Goal: Information Seeking & Learning: Learn about a topic

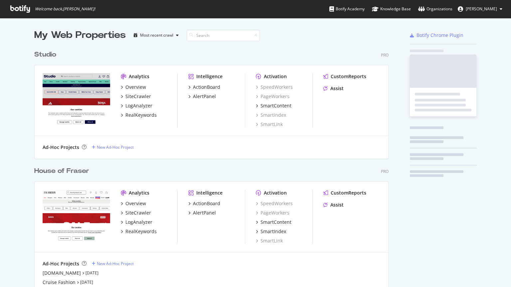
scroll to position [424, 354]
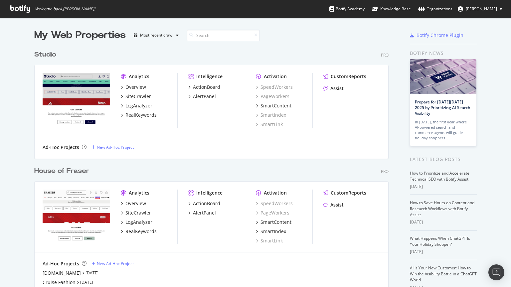
click at [51, 174] on div "House of Fraser" at bounding box center [61, 171] width 55 height 10
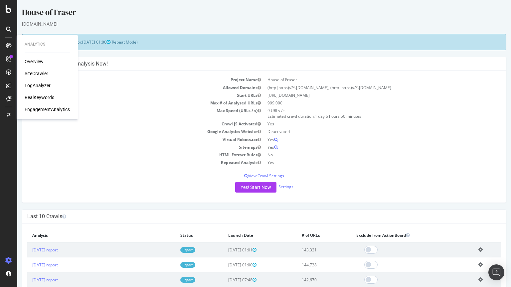
click at [35, 72] on div "SiteCrawler" at bounding box center [37, 73] width 24 height 7
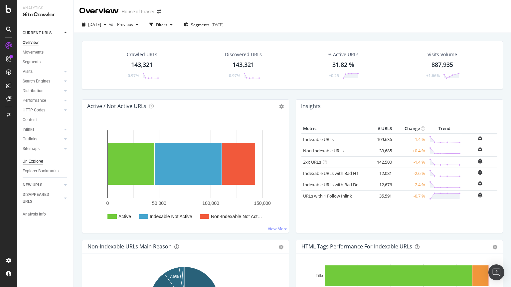
click at [38, 159] on div "Url Explorer" at bounding box center [33, 161] width 21 height 7
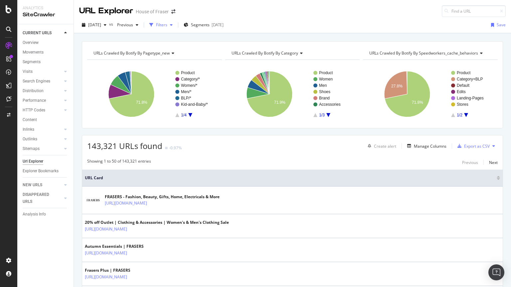
click at [173, 30] on div "Filters" at bounding box center [161, 25] width 29 height 10
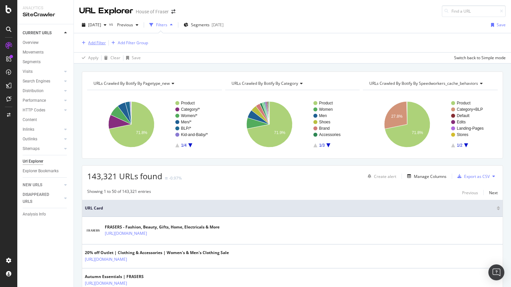
click at [102, 39] on button "Add Filter" at bounding box center [92, 43] width 27 height 8
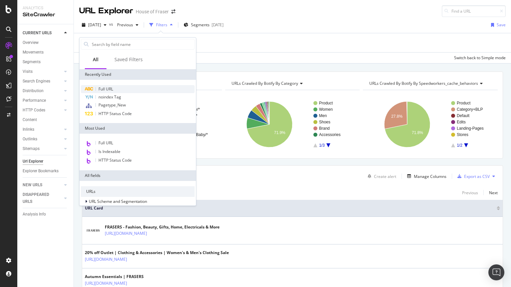
click at [97, 89] on div "Full URL" at bounding box center [138, 89] width 114 height 8
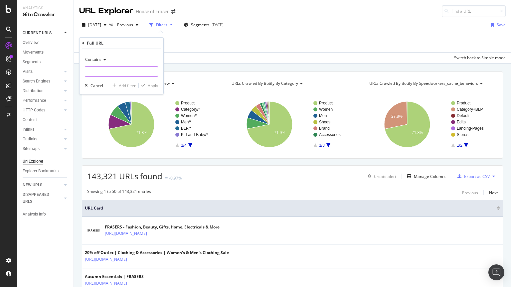
click at [117, 73] on input "text" at bounding box center [121, 71] width 72 height 11
type input "/slazenger"
click at [148, 85] on div "Apply" at bounding box center [153, 86] width 10 height 6
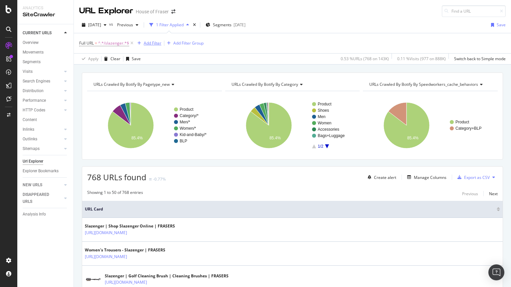
click at [155, 40] on div "Add Filter" at bounding box center [148, 43] width 27 height 7
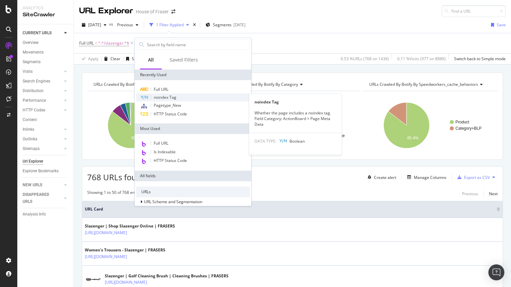
click at [165, 98] on span "noindex Tag" at bounding box center [165, 97] width 23 height 6
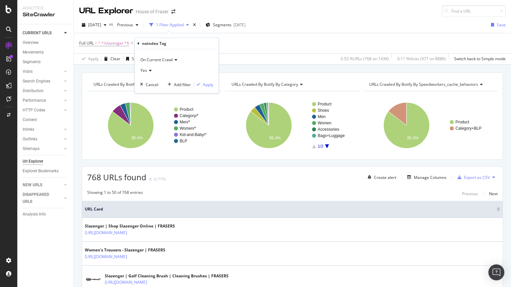
click at [150, 71] on icon at bounding box center [149, 70] width 5 height 4
click at [148, 93] on span "No" at bounding box center [145, 93] width 5 height 6
click at [205, 87] on div "Apply" at bounding box center [203, 84] width 19 height 6
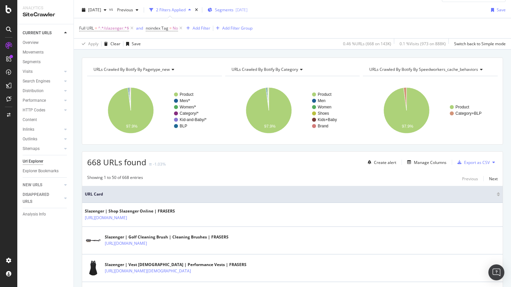
scroll to position [15, 0]
click at [233, 9] on span "Segments" at bounding box center [224, 10] width 19 height 6
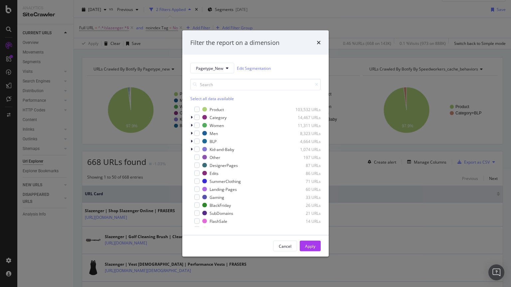
click at [200, 98] on div "Select all data available" at bounding box center [255, 99] width 130 height 6
click at [198, 108] on icon "modal" at bounding box center [197, 109] width 3 height 3
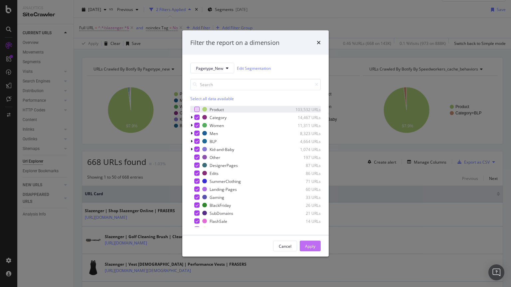
click at [317, 251] on button "Apply" at bounding box center [310, 246] width 21 height 11
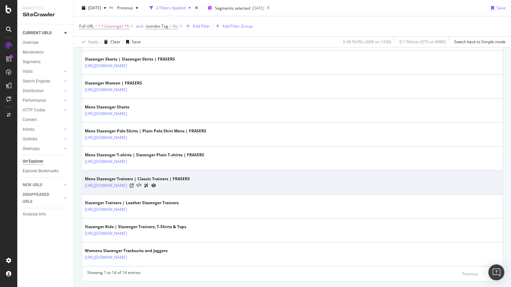
scroll to position [304, 0]
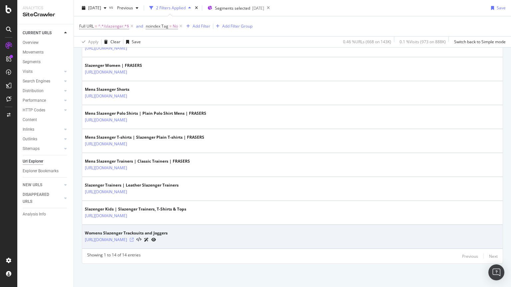
click at [134, 241] on icon at bounding box center [132, 240] width 4 height 4
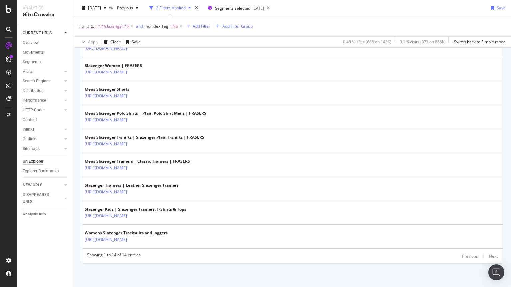
click at [116, 23] on span "^.*/slazenger.*$" at bounding box center [113, 26] width 31 height 9
click at [155, 54] on div at bounding box center [153, 54] width 10 height 11
click at [127, 51] on input "text" at bounding box center [121, 54] width 72 height 11
paste input "/women/skirts"
type input "/women/skirts"
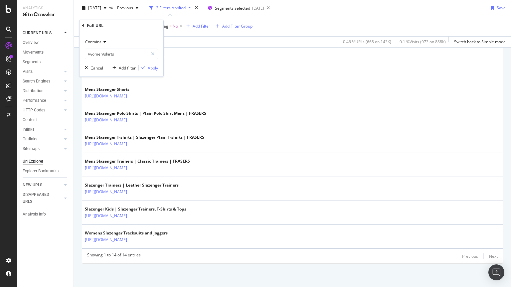
click at [153, 70] on div "Apply" at bounding box center [153, 68] width 10 height 6
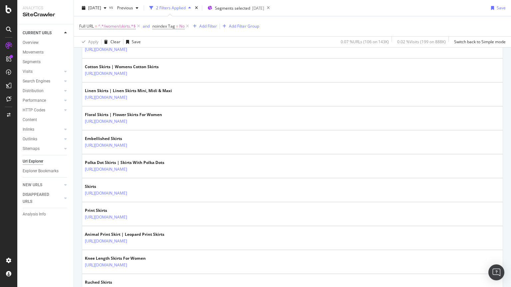
scroll to position [1093, 0]
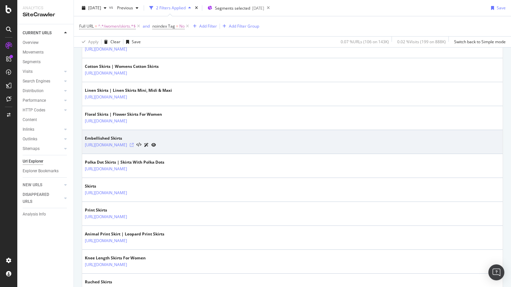
click at [134, 146] on icon at bounding box center [132, 145] width 4 height 4
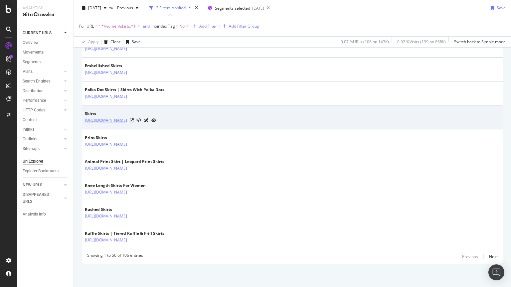
scroll to position [1166, 0]
click at [134, 119] on icon at bounding box center [132, 120] width 4 height 4
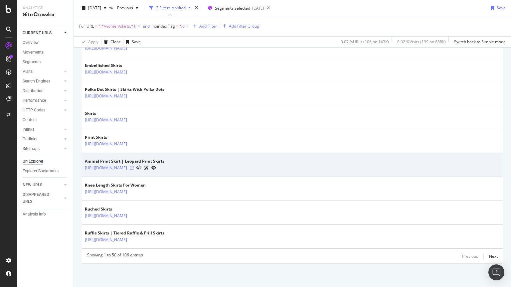
click at [134, 169] on icon at bounding box center [132, 168] width 4 height 4
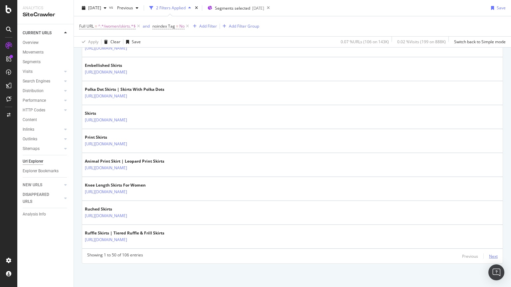
click at [489, 258] on div "Next" at bounding box center [493, 256] width 9 height 6
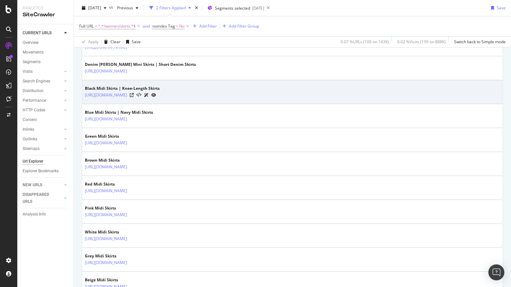
scroll to position [158, 0]
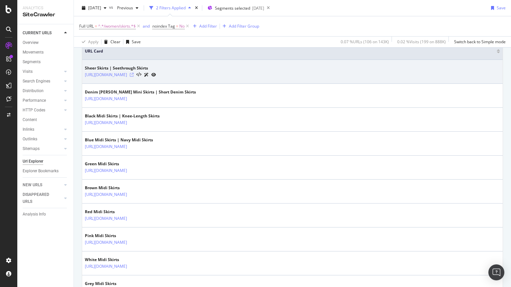
click at [134, 76] on icon at bounding box center [132, 75] width 4 height 4
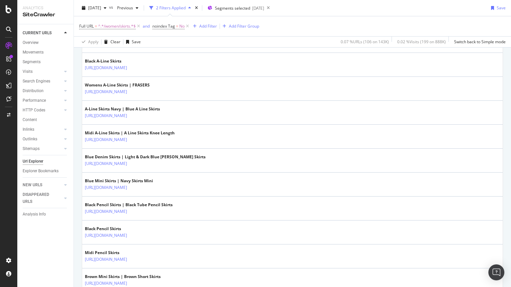
scroll to position [1166, 0]
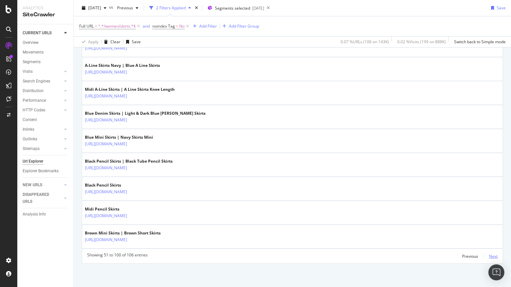
click at [489, 255] on div "Next" at bounding box center [493, 256] width 9 height 6
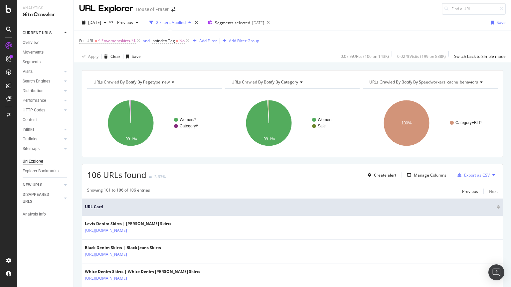
scroll to position [113, 0]
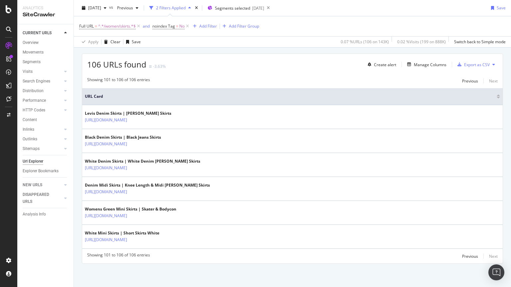
click at [257, 269] on div "URLs Crawled By Botify By pagetype_new Chart (by Value) Table Expand Export as …" at bounding box center [292, 123] width 437 height 327
click at [462, 254] on div "Previous" at bounding box center [470, 256] width 16 height 6
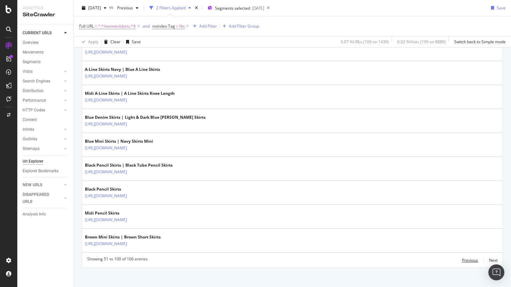
scroll to position [1166, 0]
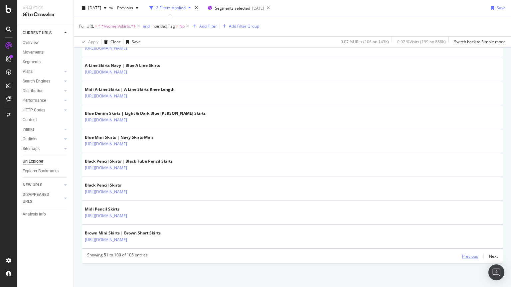
click at [462, 256] on div "Previous" at bounding box center [470, 256] width 16 height 6
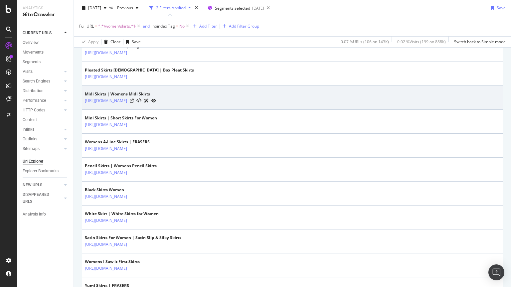
scroll to position [304, 0]
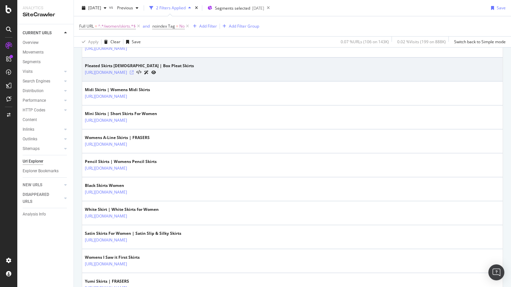
click at [134, 72] on icon at bounding box center [132, 72] width 4 height 4
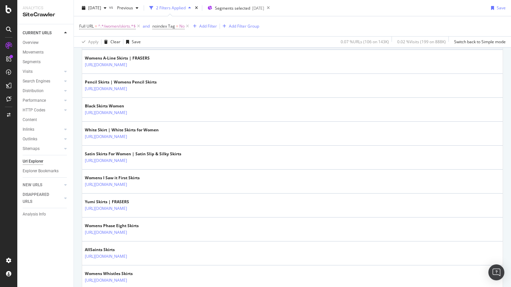
scroll to position [384, 0]
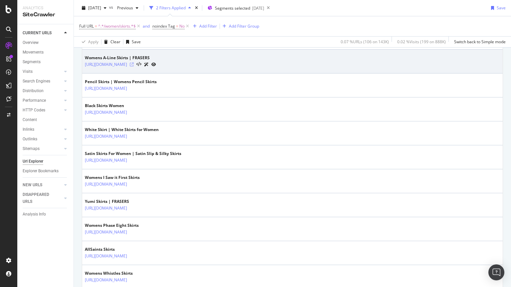
click at [134, 63] on icon at bounding box center [132, 65] width 4 height 4
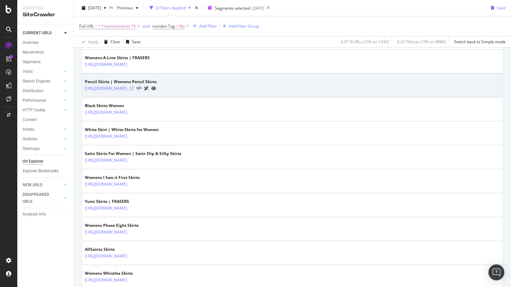
click at [134, 88] on icon at bounding box center [132, 88] width 4 height 4
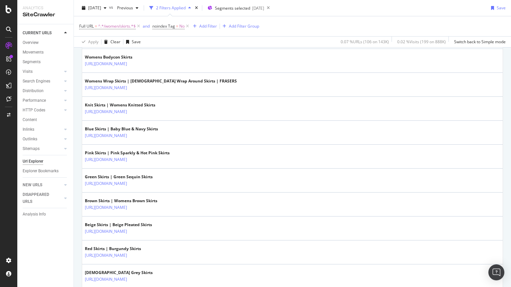
scroll to position [648, 0]
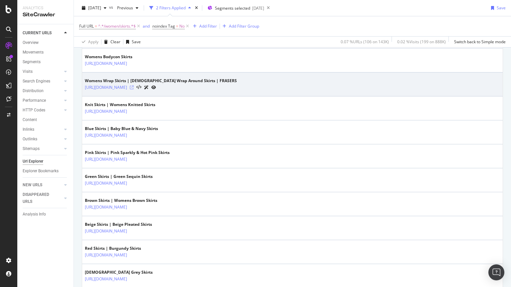
click at [134, 86] on icon at bounding box center [132, 87] width 4 height 4
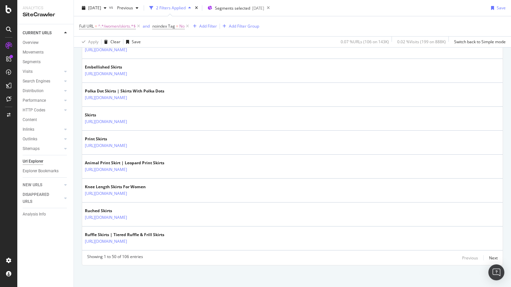
scroll to position [1166, 0]
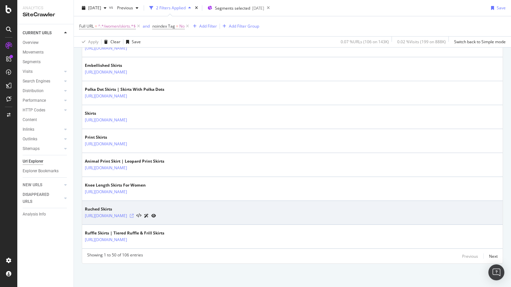
click at [134, 216] on icon at bounding box center [132, 216] width 4 height 4
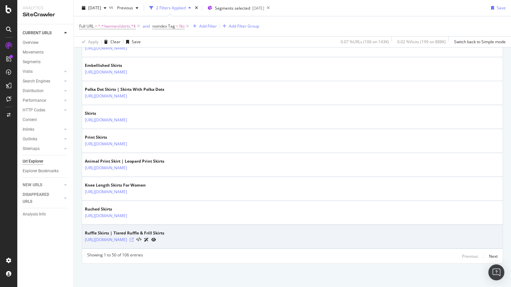
click at [134, 239] on icon at bounding box center [132, 240] width 4 height 4
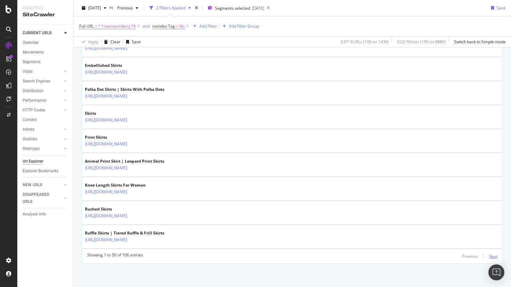
click at [489, 257] on div "Next" at bounding box center [493, 256] width 9 height 6
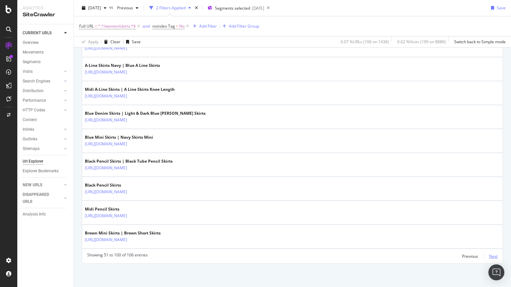
click at [489, 254] on div "Next" at bounding box center [493, 256] width 9 height 6
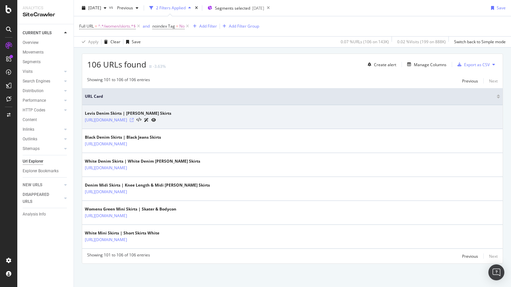
click at [134, 120] on icon at bounding box center [132, 120] width 4 height 4
